Goal: Navigation & Orientation: Find specific page/section

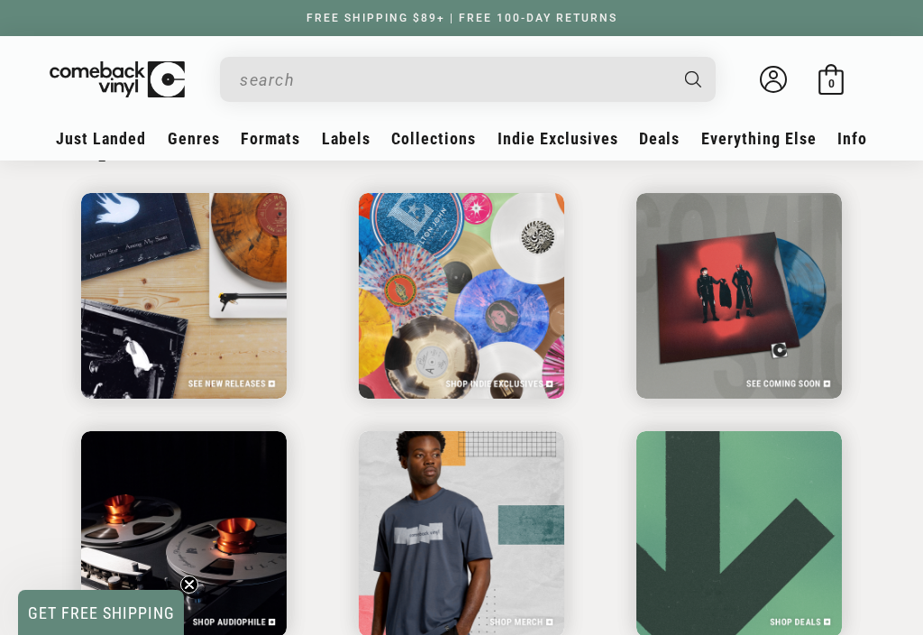
scroll to position [2673, 0]
click at [146, 133] on span "Genres" at bounding box center [101, 138] width 90 height 19
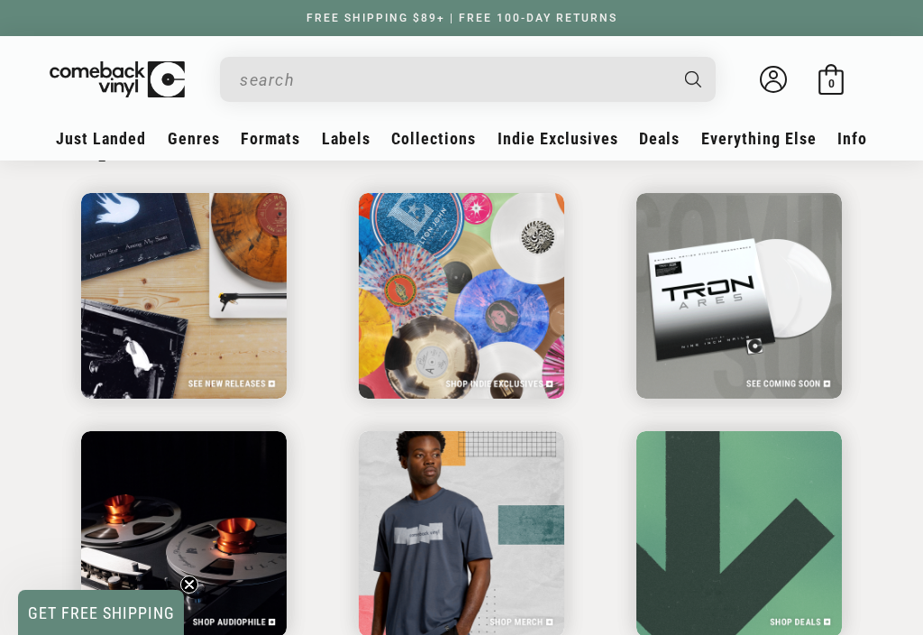
scroll to position [0, 923]
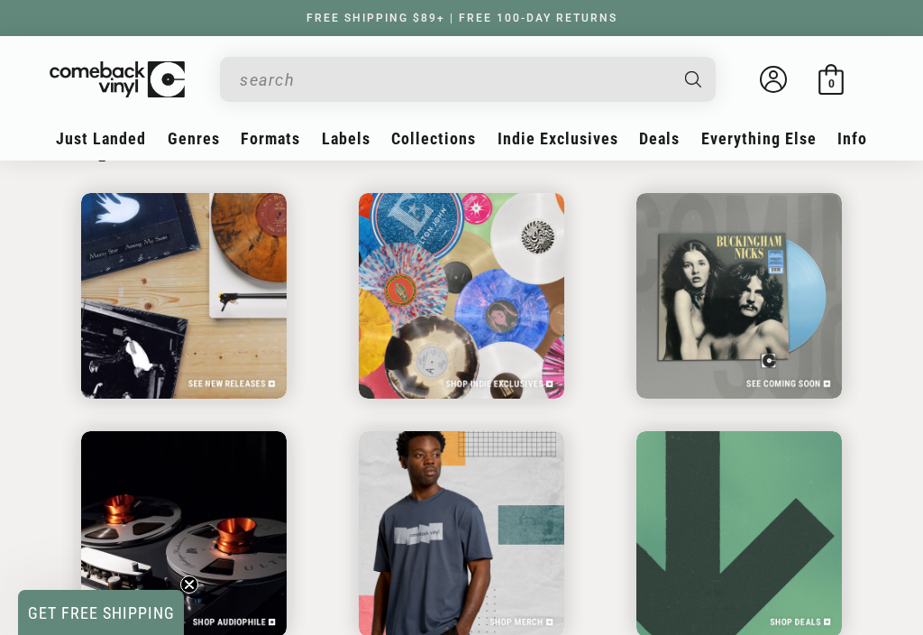
click at [814, 341] on link "Hard Rock" at bounding box center [830, 347] width 149 height 31
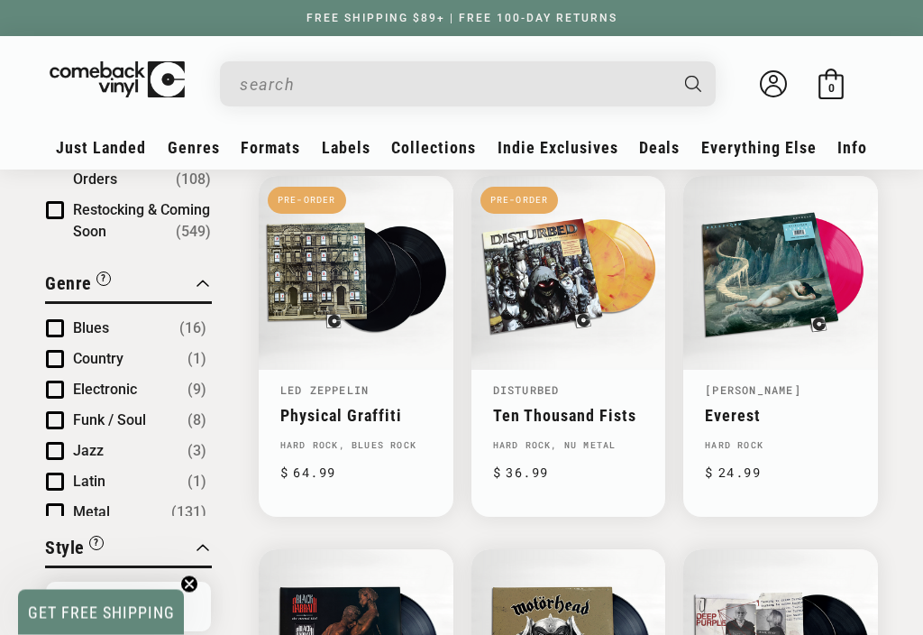
scroll to position [205, 0]
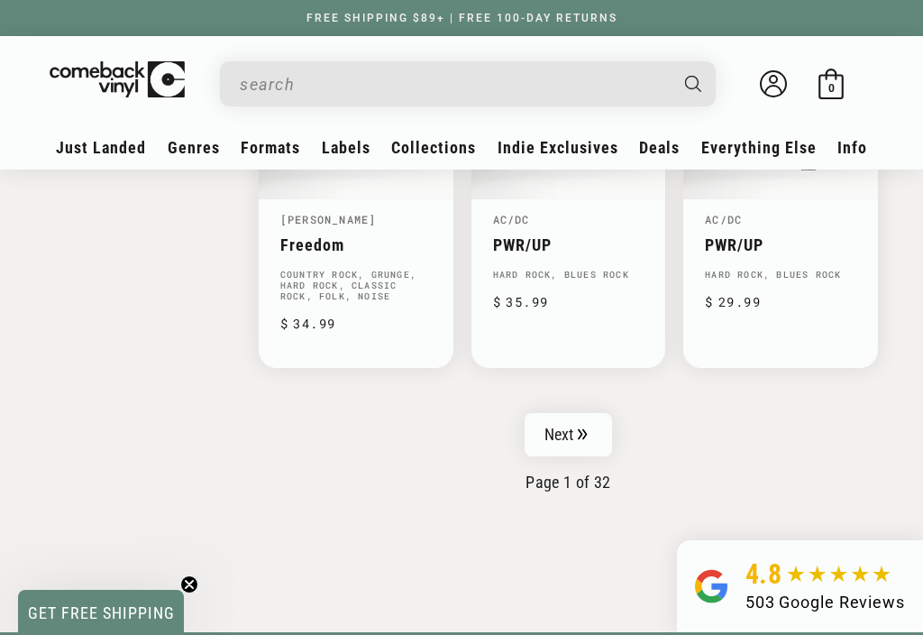
click at [590, 413] on link "Next" at bounding box center [569, 434] width 88 height 43
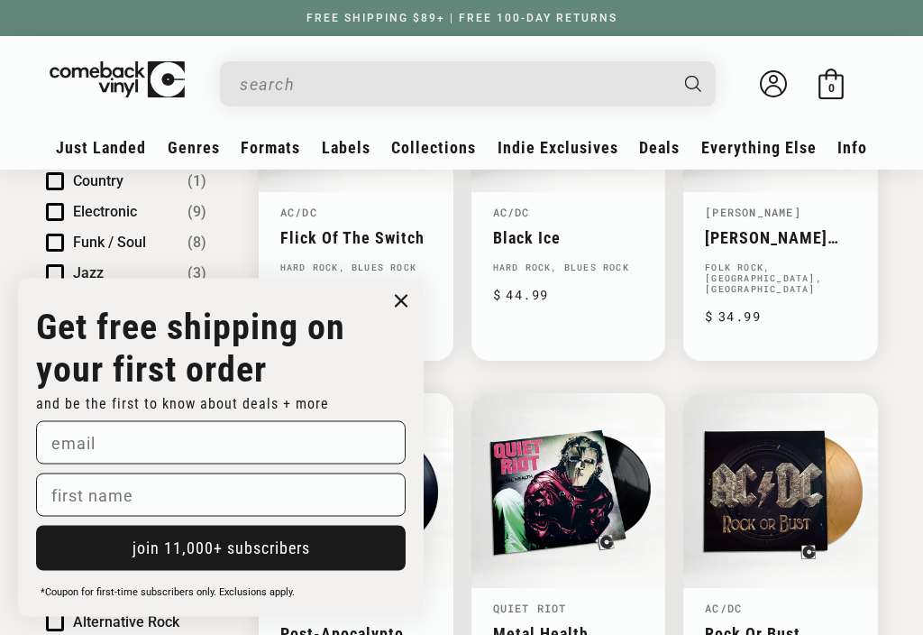
scroll to position [380, 0]
click at [387, 338] on p "Get free shipping on your first order" at bounding box center [221, 348] width 370 height 85
click at [391, 315] on circle "Close dialog" at bounding box center [402, 301] width 26 height 26
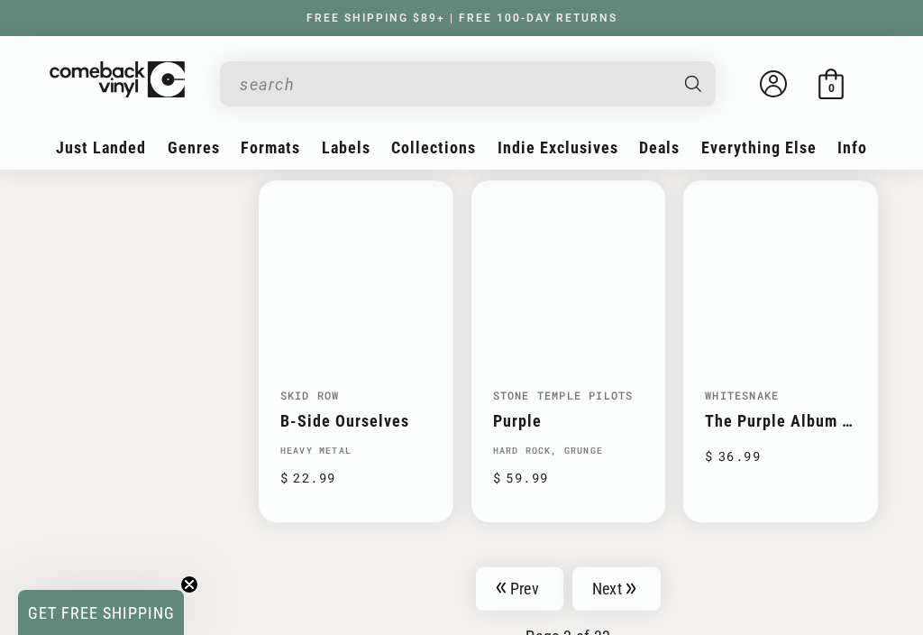
scroll to position [2525, 0]
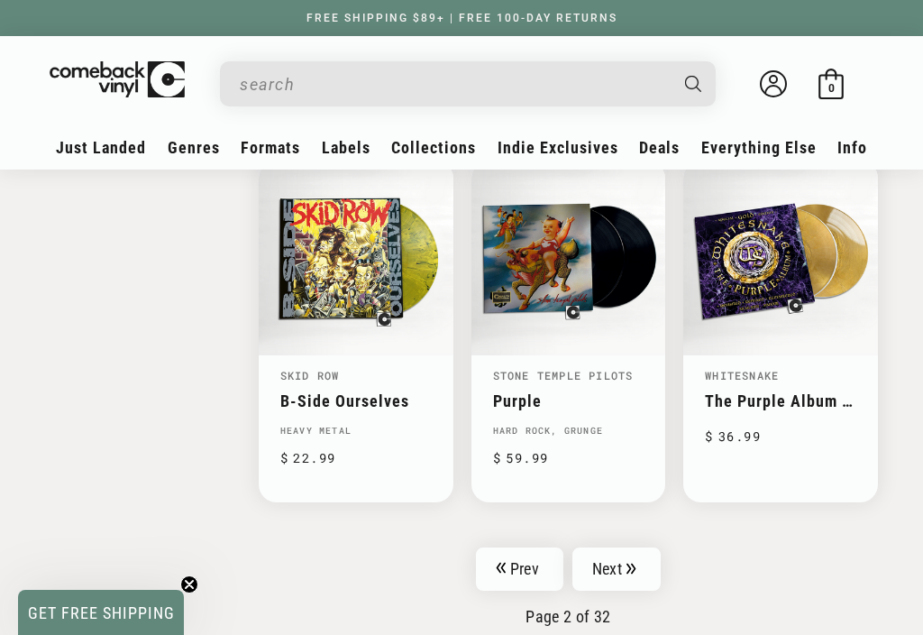
click at [636, 563] on icon "Pagination" at bounding box center [632, 569] width 10 height 12
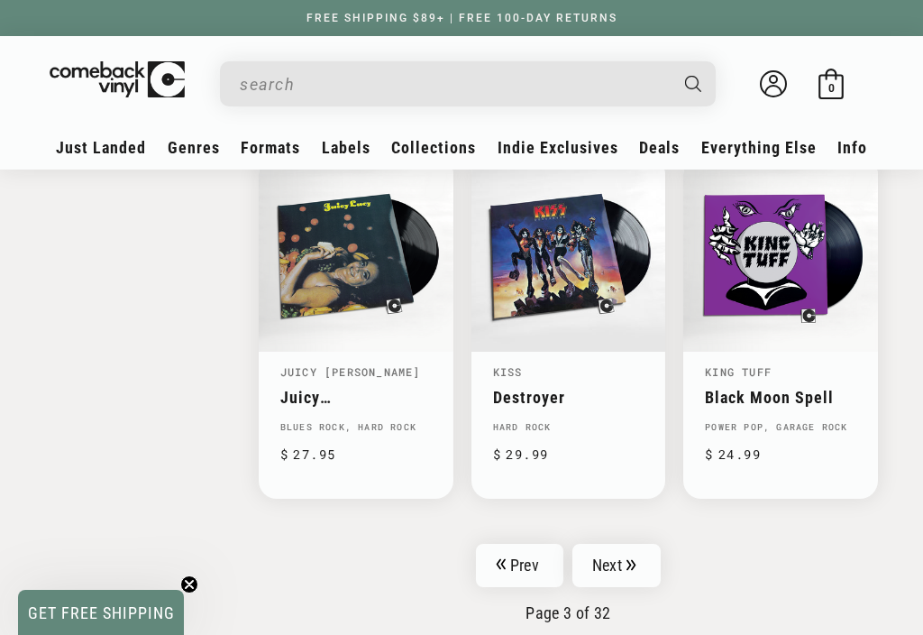
click at [632, 559] on icon "Pagination" at bounding box center [632, 565] width 10 height 12
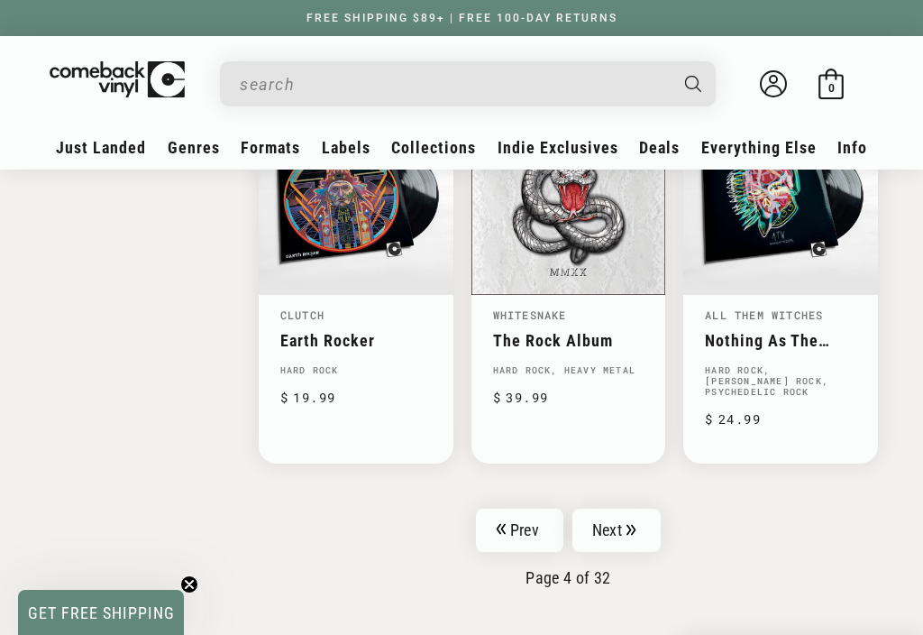
scroll to position [2605, 0]
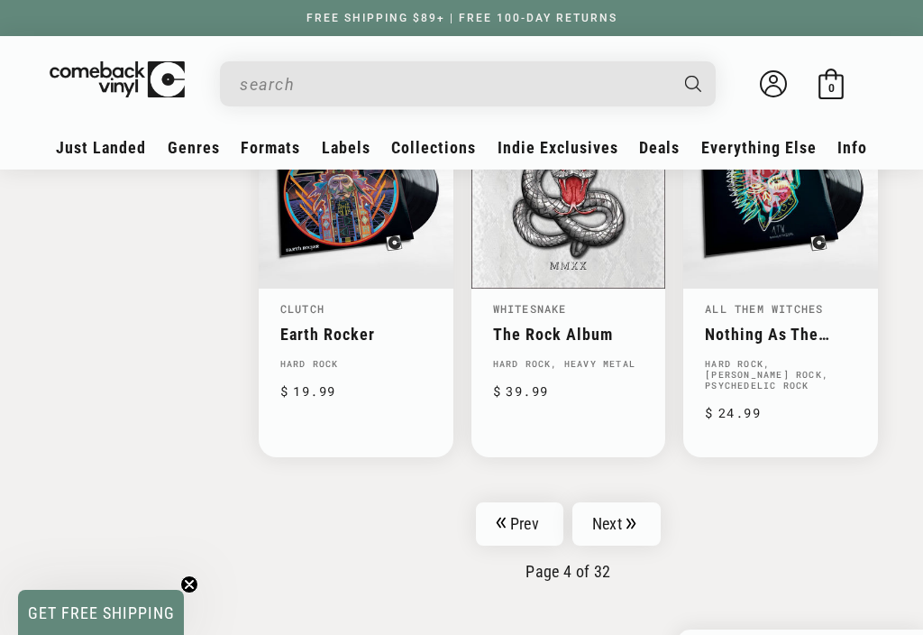
click at [648, 508] on link "Next" at bounding box center [616, 523] width 88 height 43
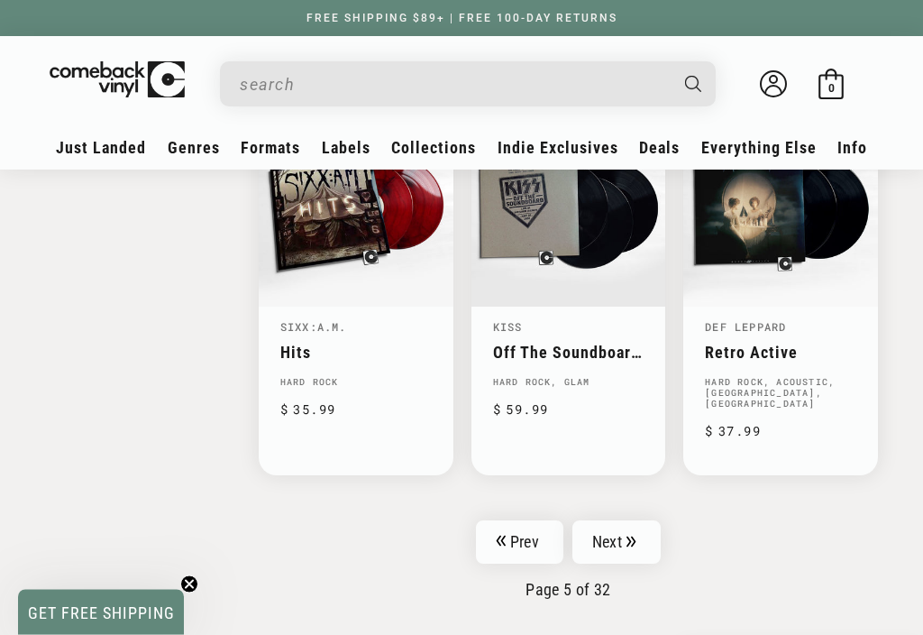
scroll to position [2597, 0]
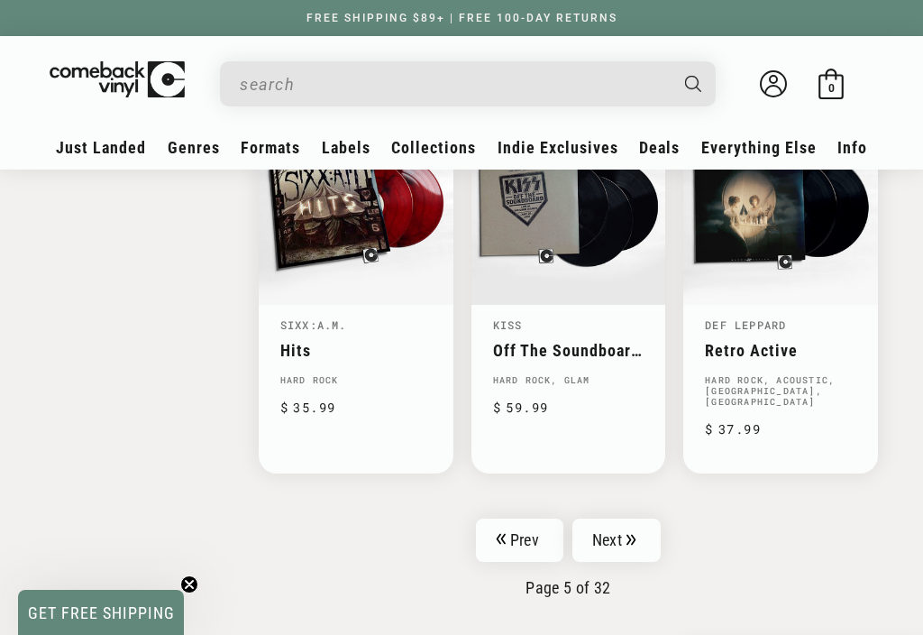
click at [661, 518] on link "Next" at bounding box center [616, 539] width 88 height 43
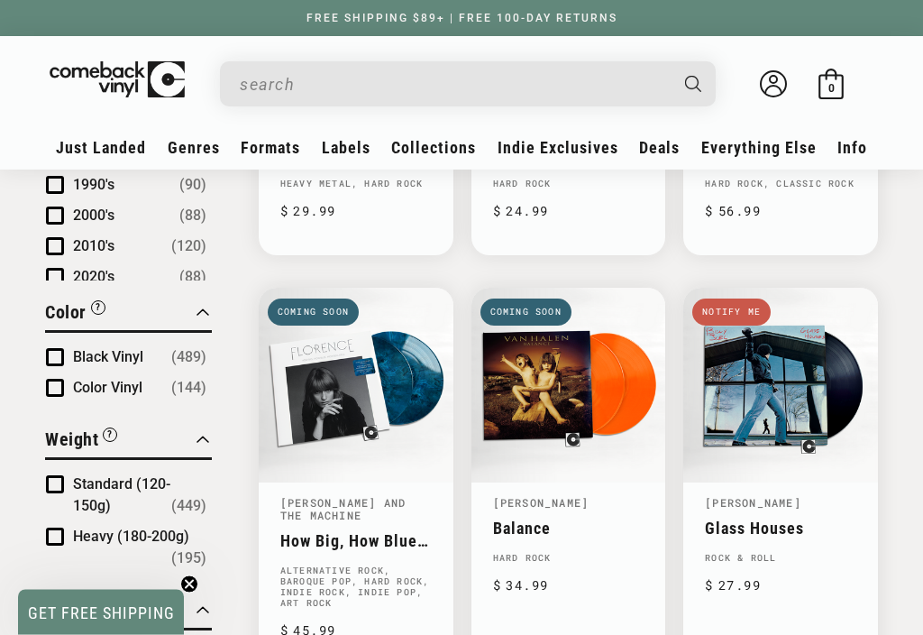
scroll to position [1270, 0]
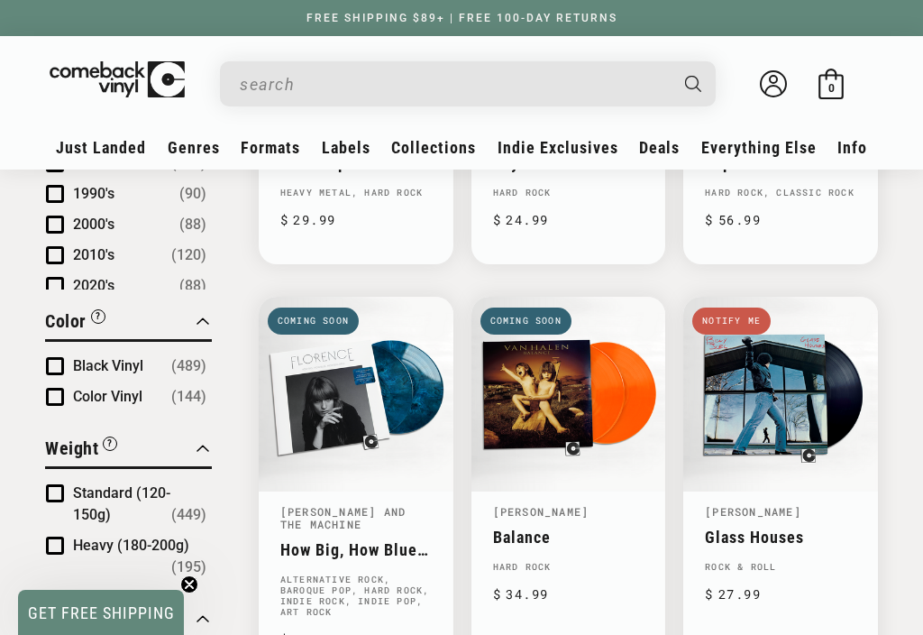
click at [896, 289] on div "Close Filter By Clear All Stock Status “Coming Soon” titles are upcoming releas…" at bounding box center [461, 510] width 923 height 2956
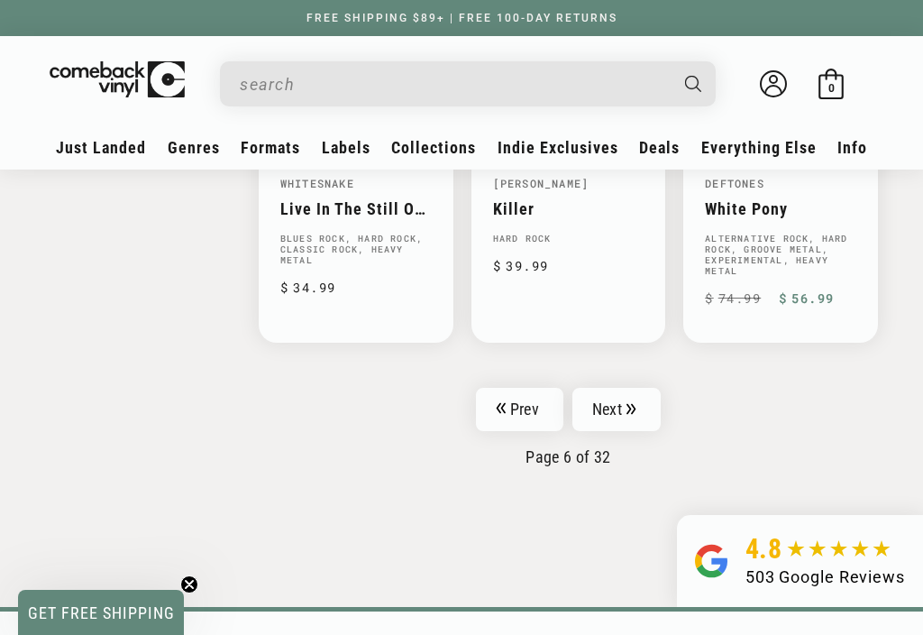
scroll to position [2802, 0]
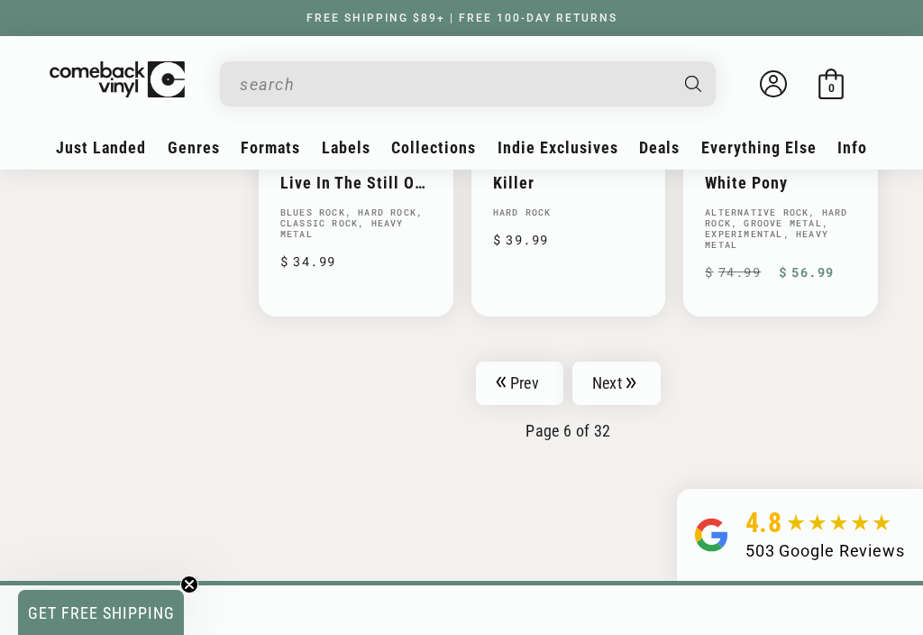
click at [651, 361] on link "Next" at bounding box center [616, 382] width 88 height 43
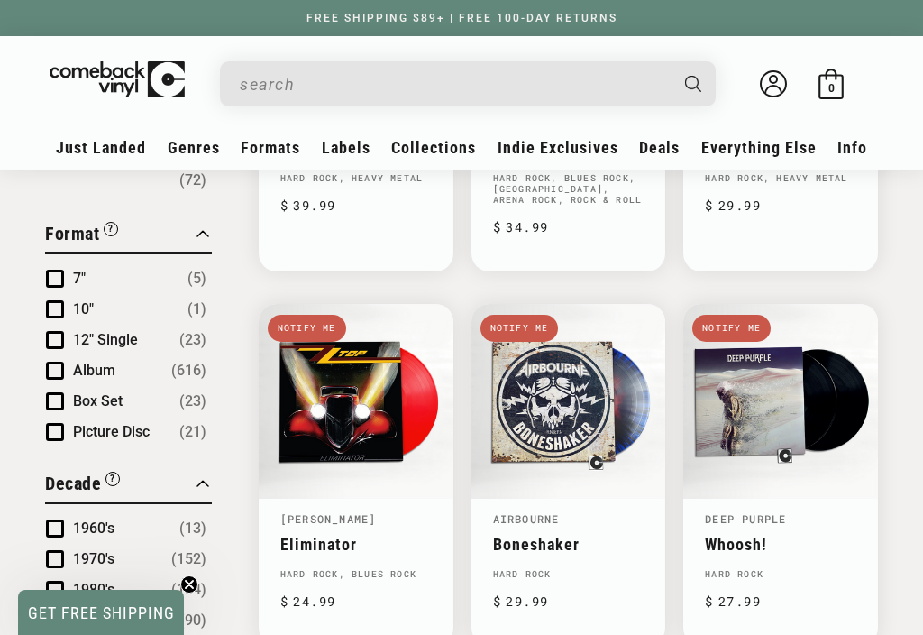
scroll to position [841, 0]
